Goal: Find specific page/section

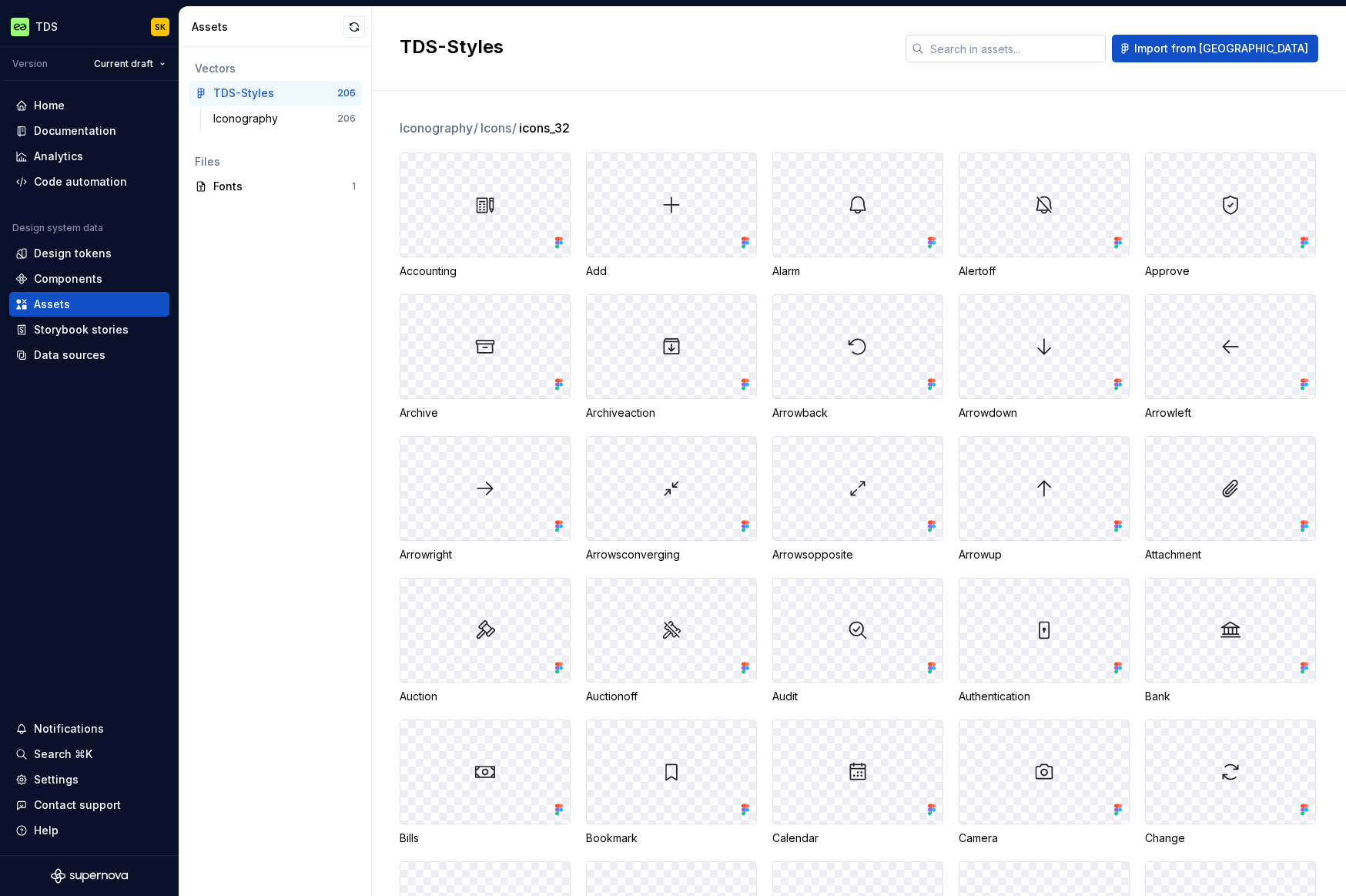
click at [1054, 55] on input "text" at bounding box center [1015, 48] width 182 height 27
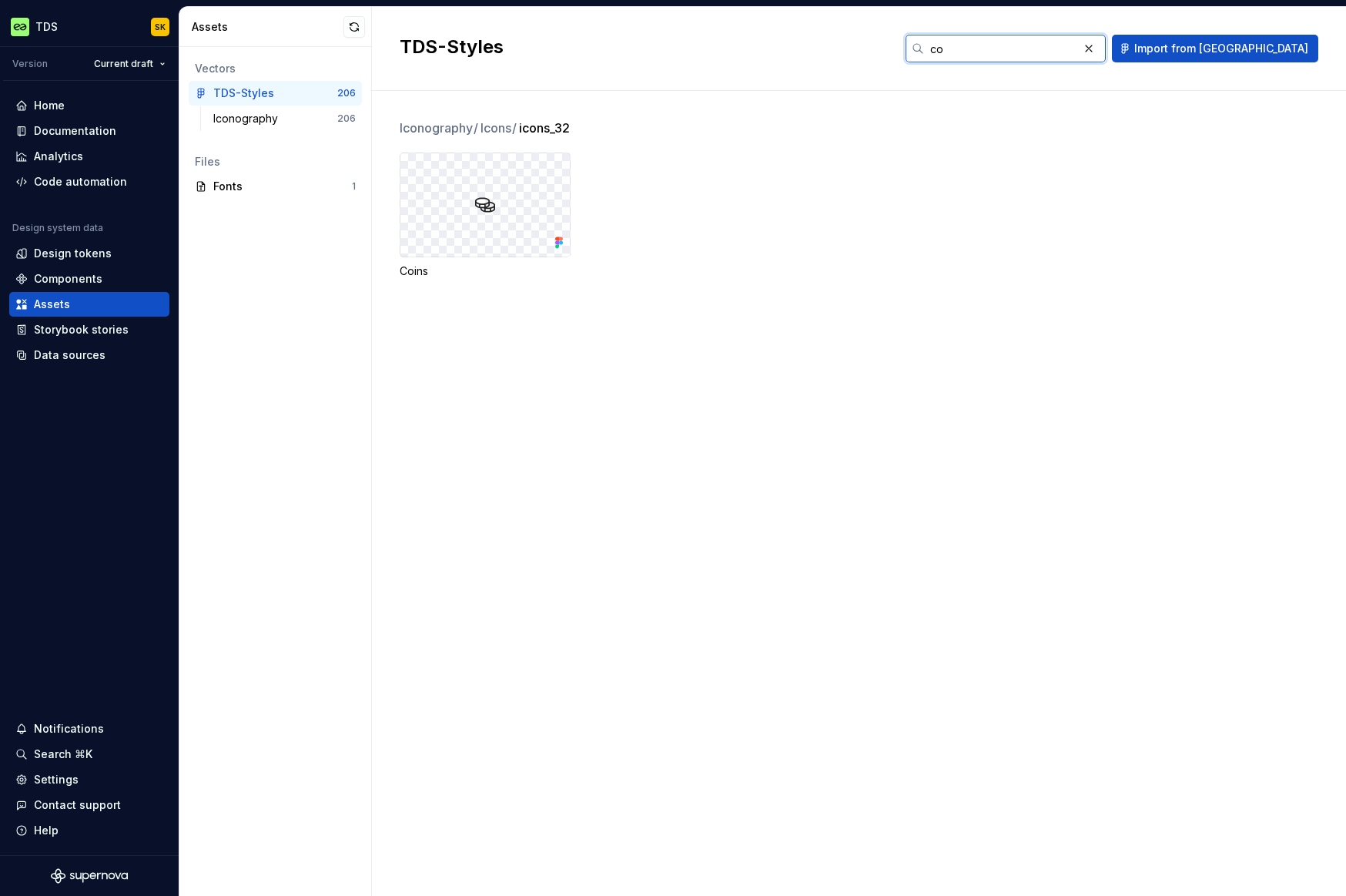
type input "c"
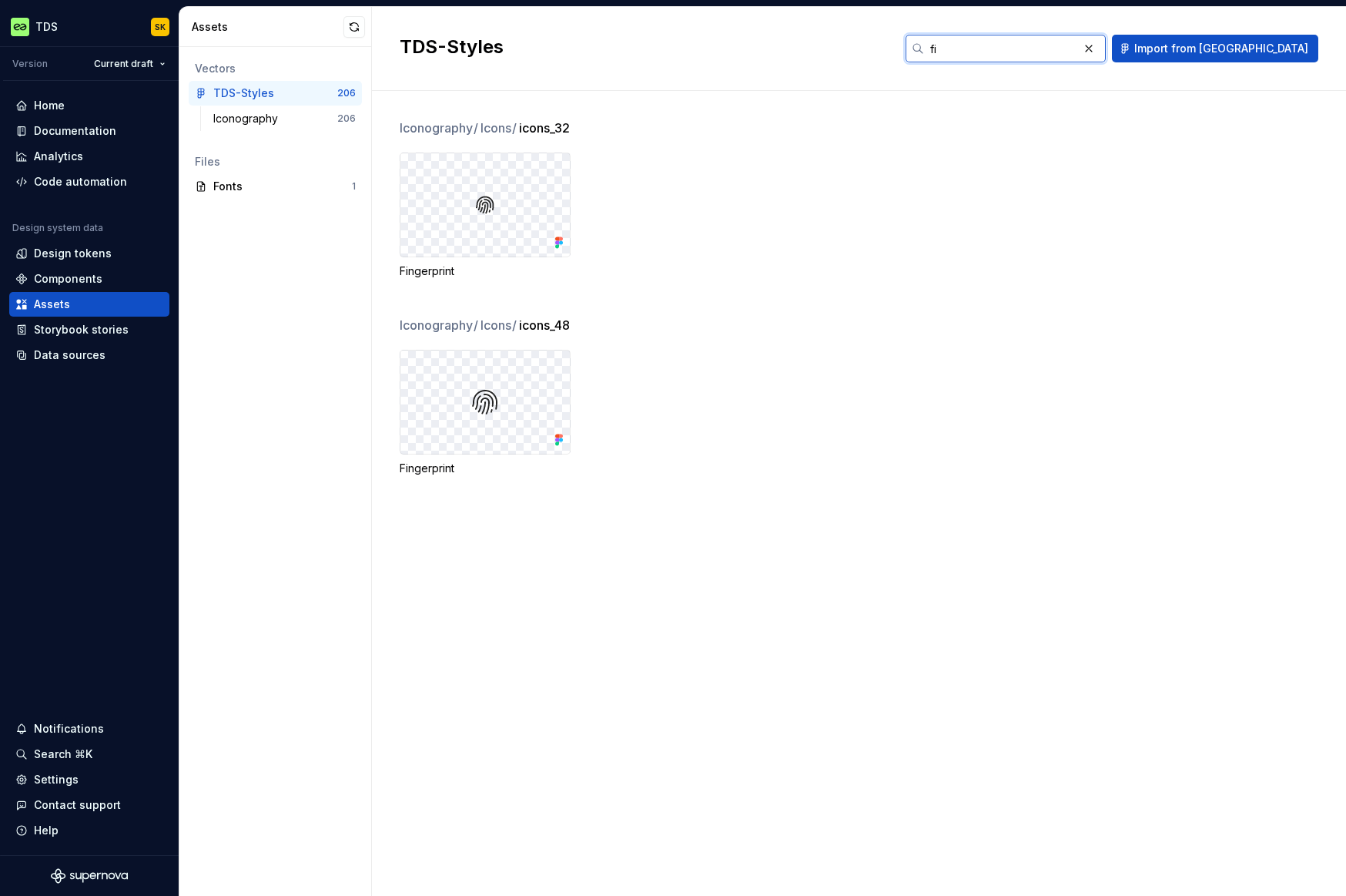
type input "f"
